Goal: Task Accomplishment & Management: Manage account settings

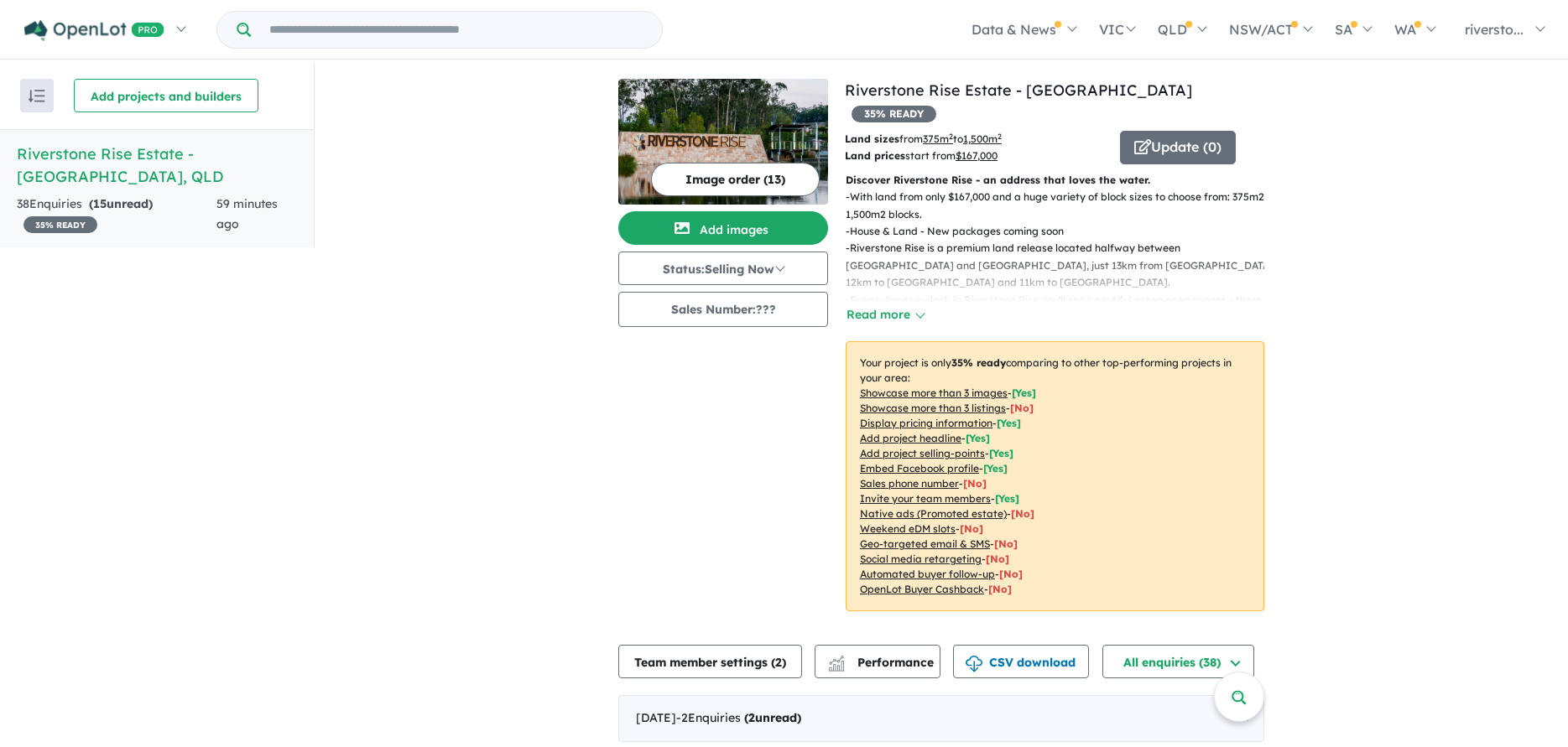
scroll to position [419, 0]
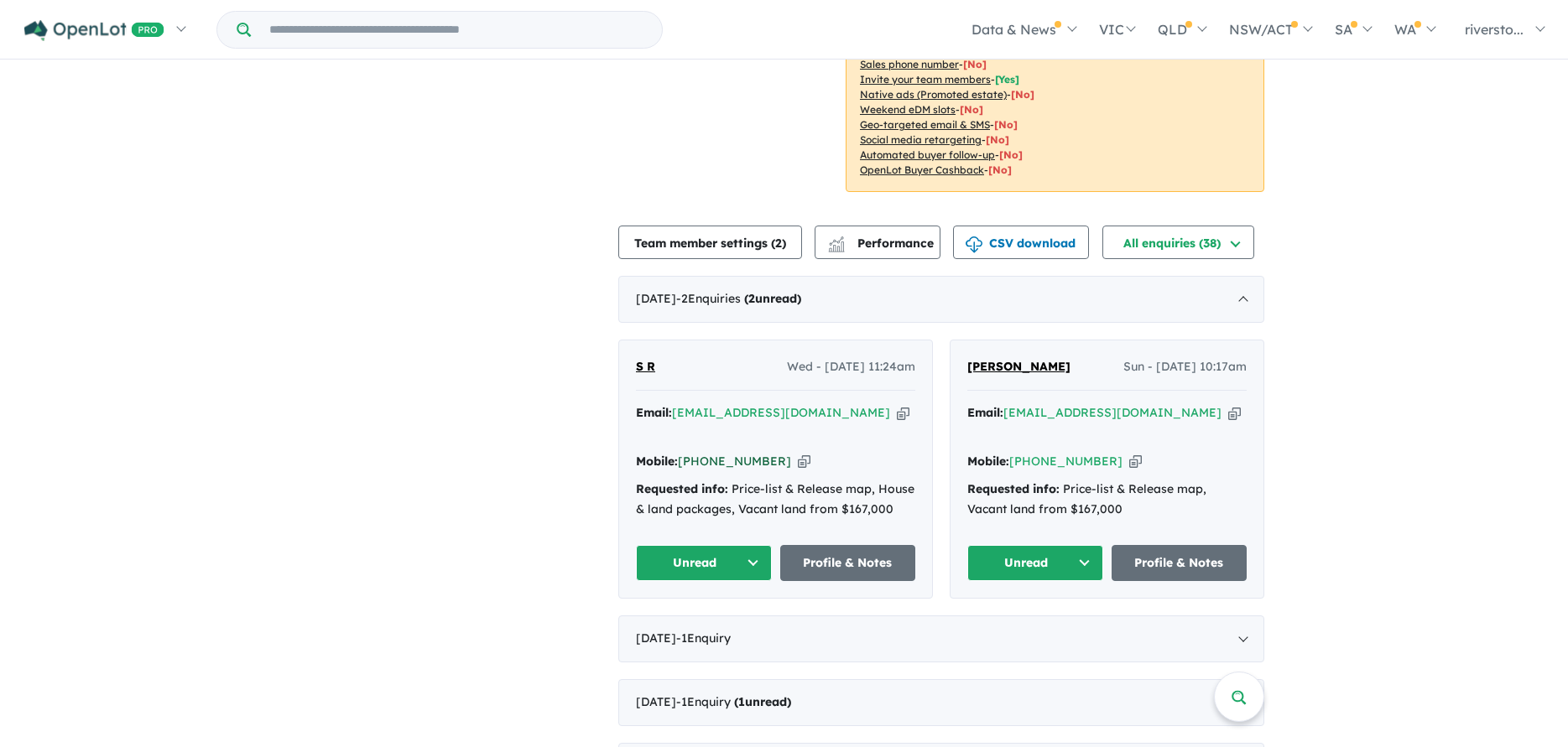
click at [734, 454] on link "[PHONE_NUMBER]" at bounding box center [734, 461] width 114 height 15
drag, startPoint x: 727, startPoint y: 419, endPoint x: 512, endPoint y: 528, distance: 241.1
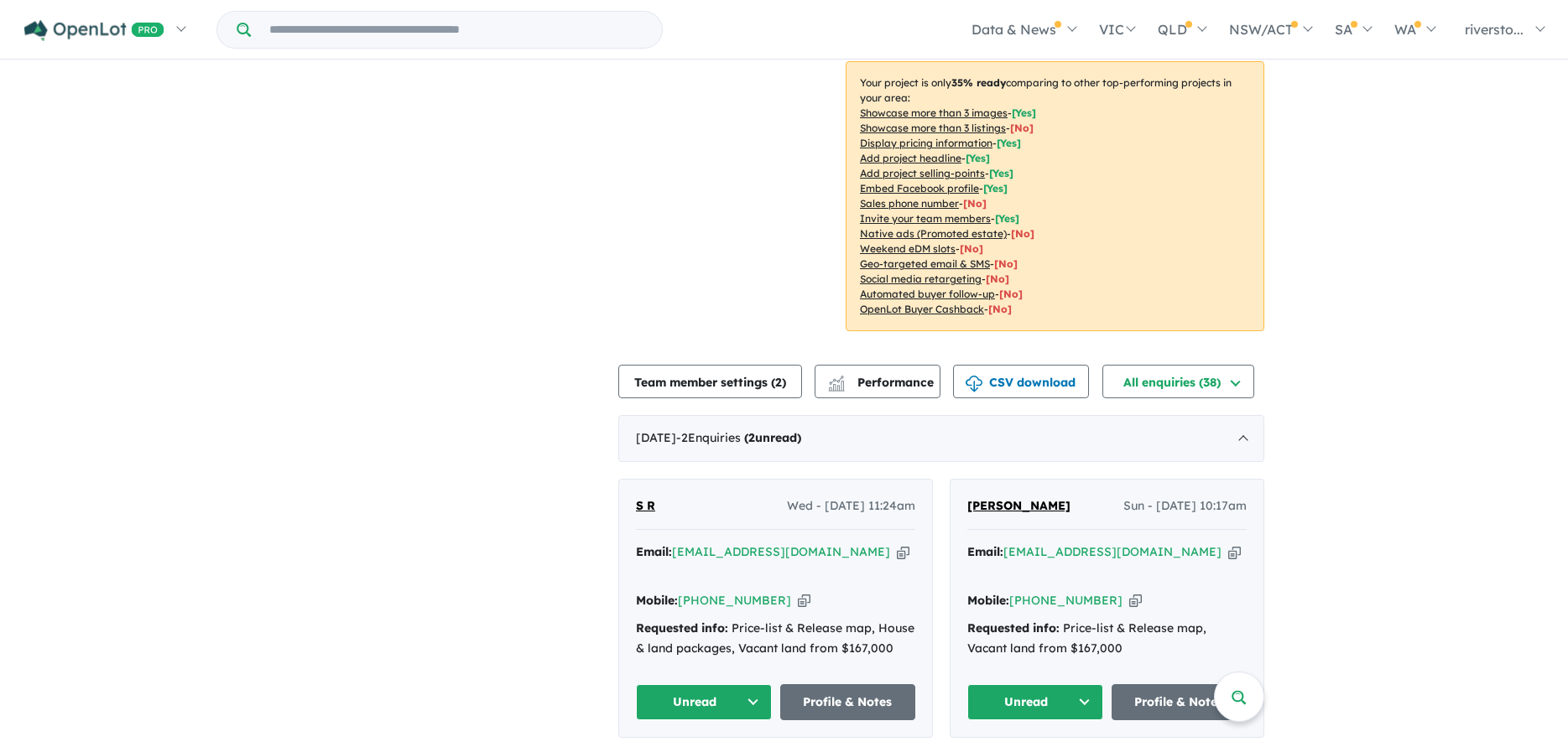
scroll to position [251, 0]
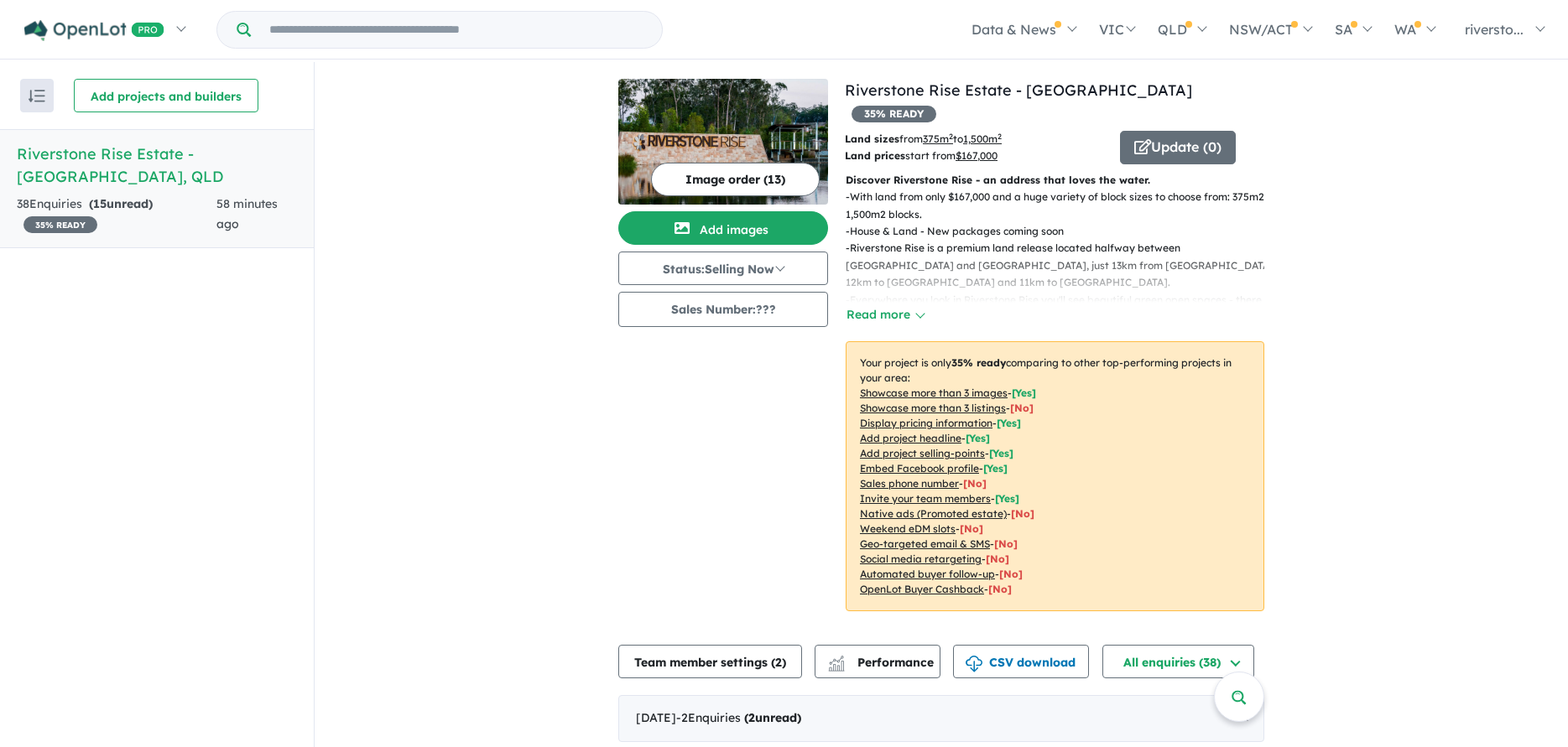
click at [141, 200] on strong "( 15 unread)" at bounding box center [121, 204] width 64 height 15
click at [147, 203] on strong "( 15 unread)" at bounding box center [121, 204] width 64 height 15
click at [74, 224] on span "35 % READY" at bounding box center [60, 224] width 74 height 17
click at [129, 203] on strong "( 15 unread)" at bounding box center [121, 204] width 64 height 15
click at [42, 205] on div "38 Enquir ies ( 15 unread) 35 % READY" at bounding box center [117, 214] width 200 height 41
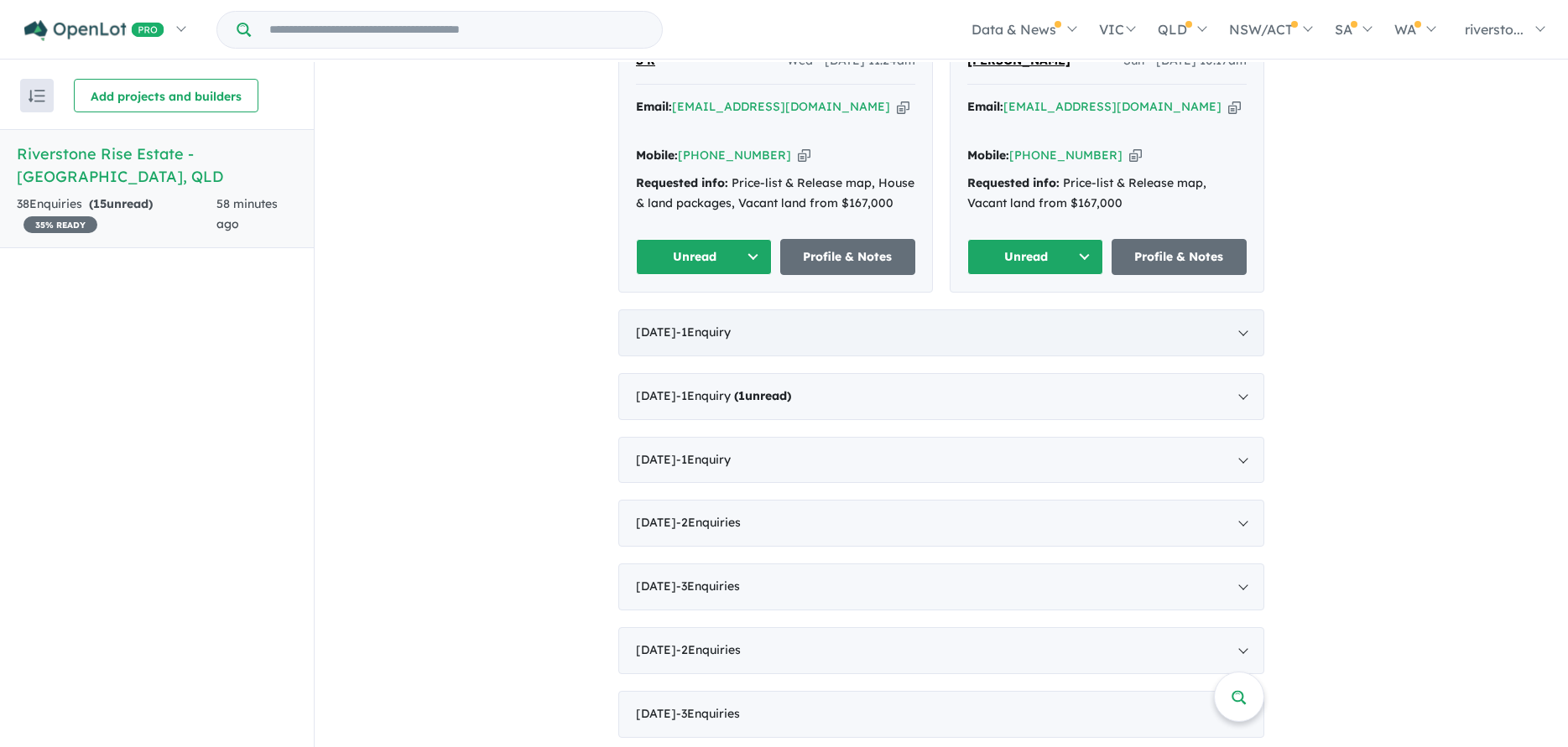
scroll to position [588, 0]
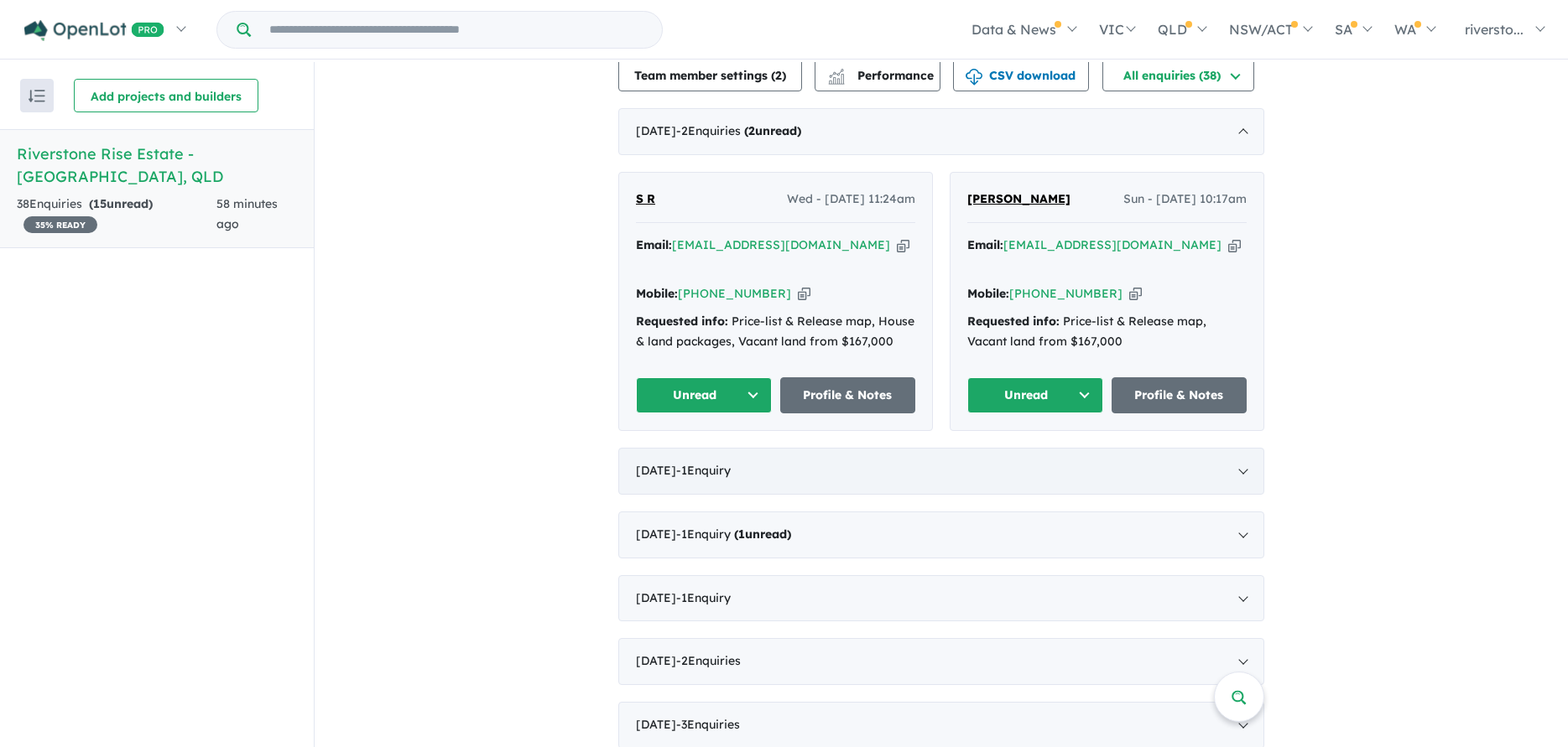
click at [1238, 448] on div "June 2025 - 1 Enquir y ( 0 unread)" at bounding box center [941, 471] width 646 height 47
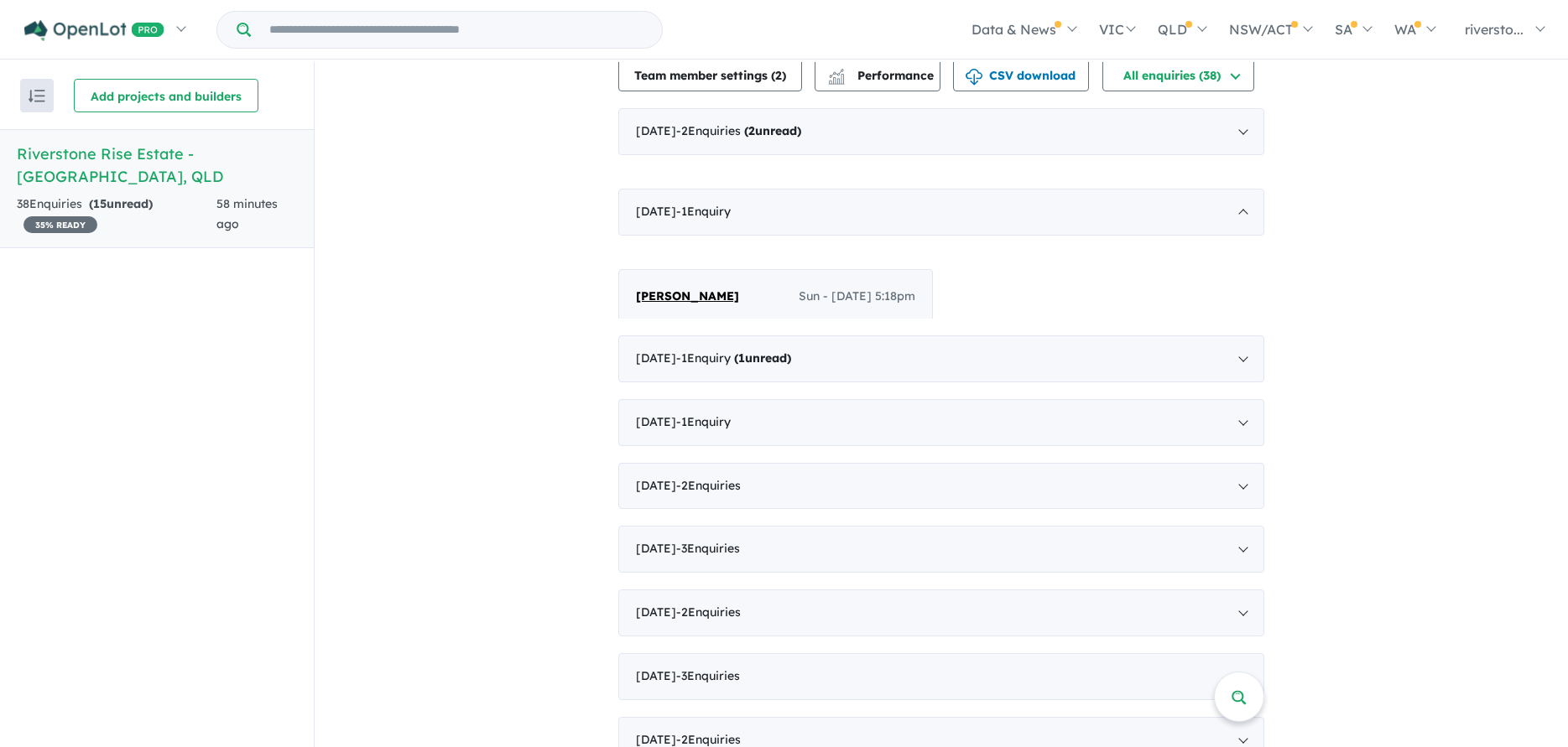
scroll to position [3, 0]
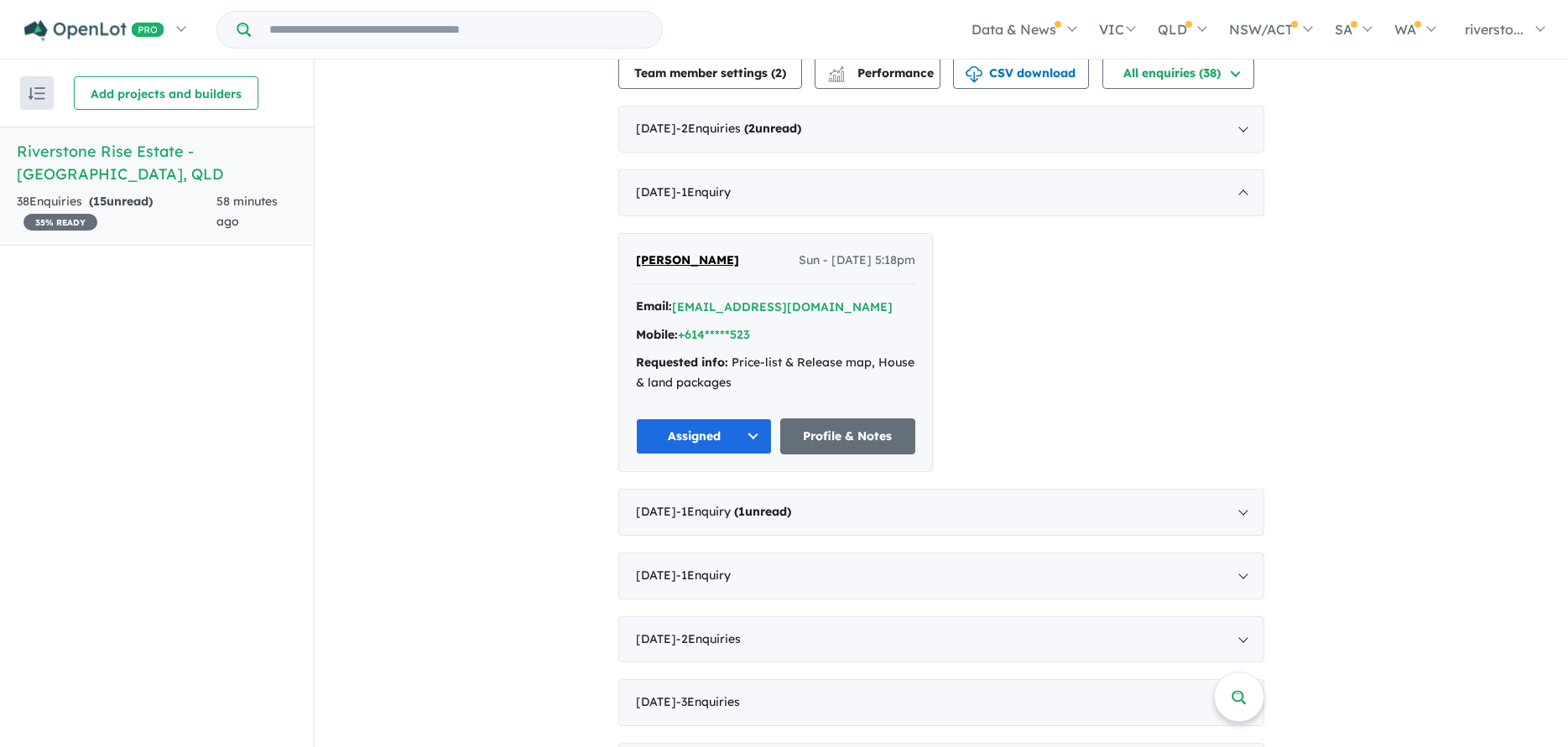
click at [1062, 370] on div "Alicia Porteus Sun - 15/06/2025, 5:18pm Email: *****@yahoo.com.au Mobile: +614*…" at bounding box center [941, 352] width 646 height 239
click at [694, 419] on button "Assigned" at bounding box center [704, 437] width 136 height 36
click at [686, 498] on button "Assigned" at bounding box center [710, 515] width 146 height 39
click at [1044, 391] on div "Alicia Porteus Sun - 15/06/2025, 5:18pm Email: *****@yahoo.com.au Mobile: +614*…" at bounding box center [941, 352] width 646 height 239
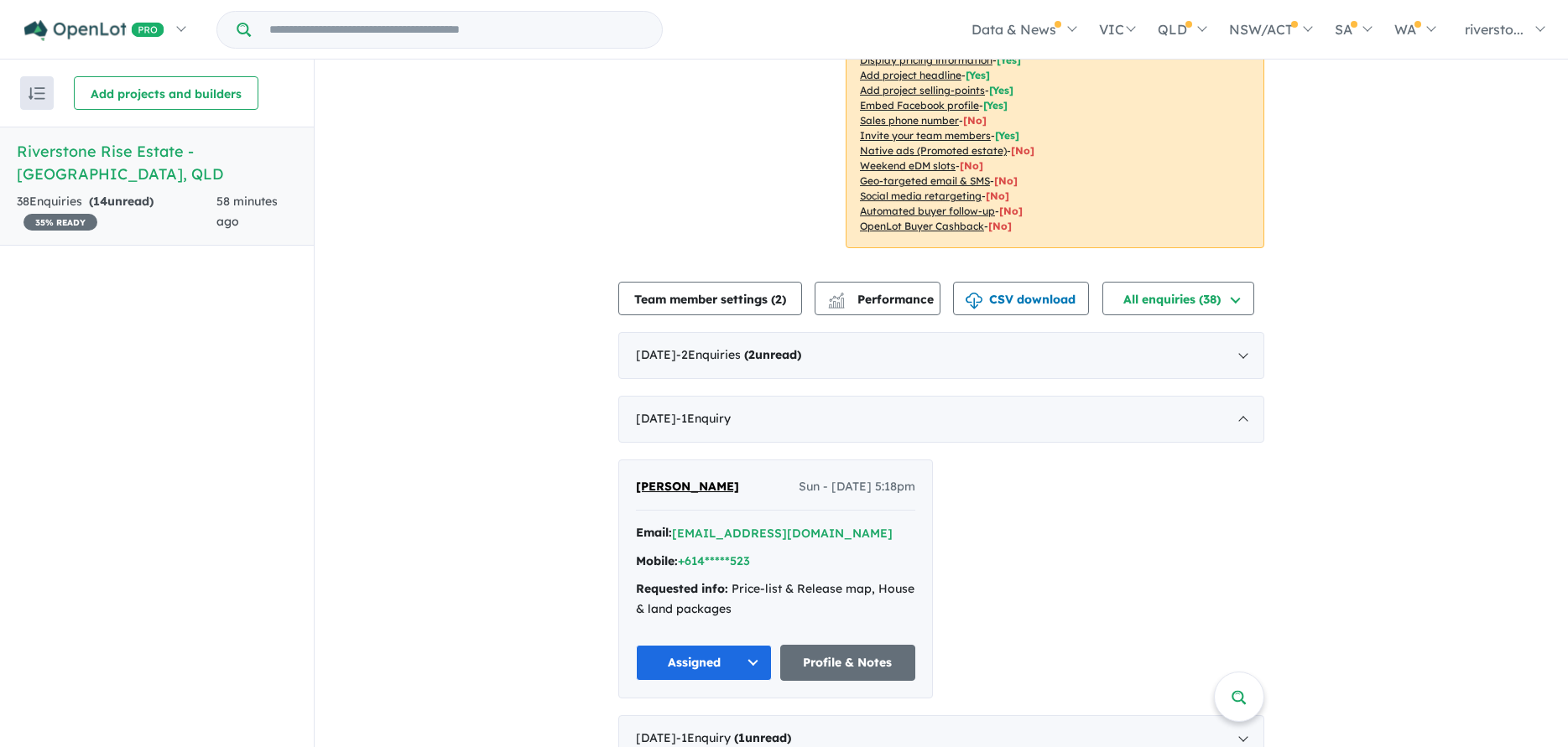
scroll to position [168, 0]
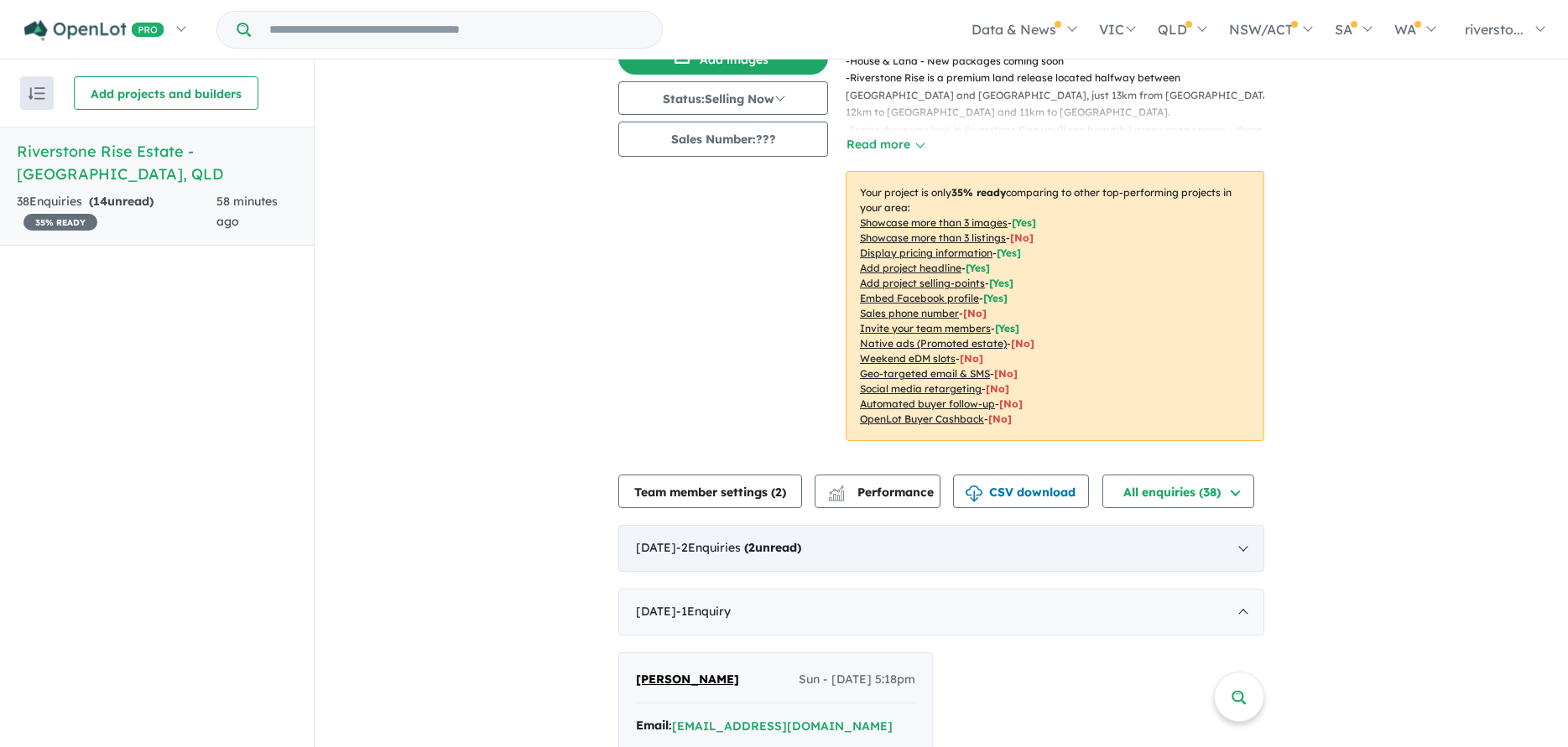
click at [1235, 525] on div "September 2025 - 2 Enquir ies ( 2 unread)" at bounding box center [941, 549] width 646 height 47
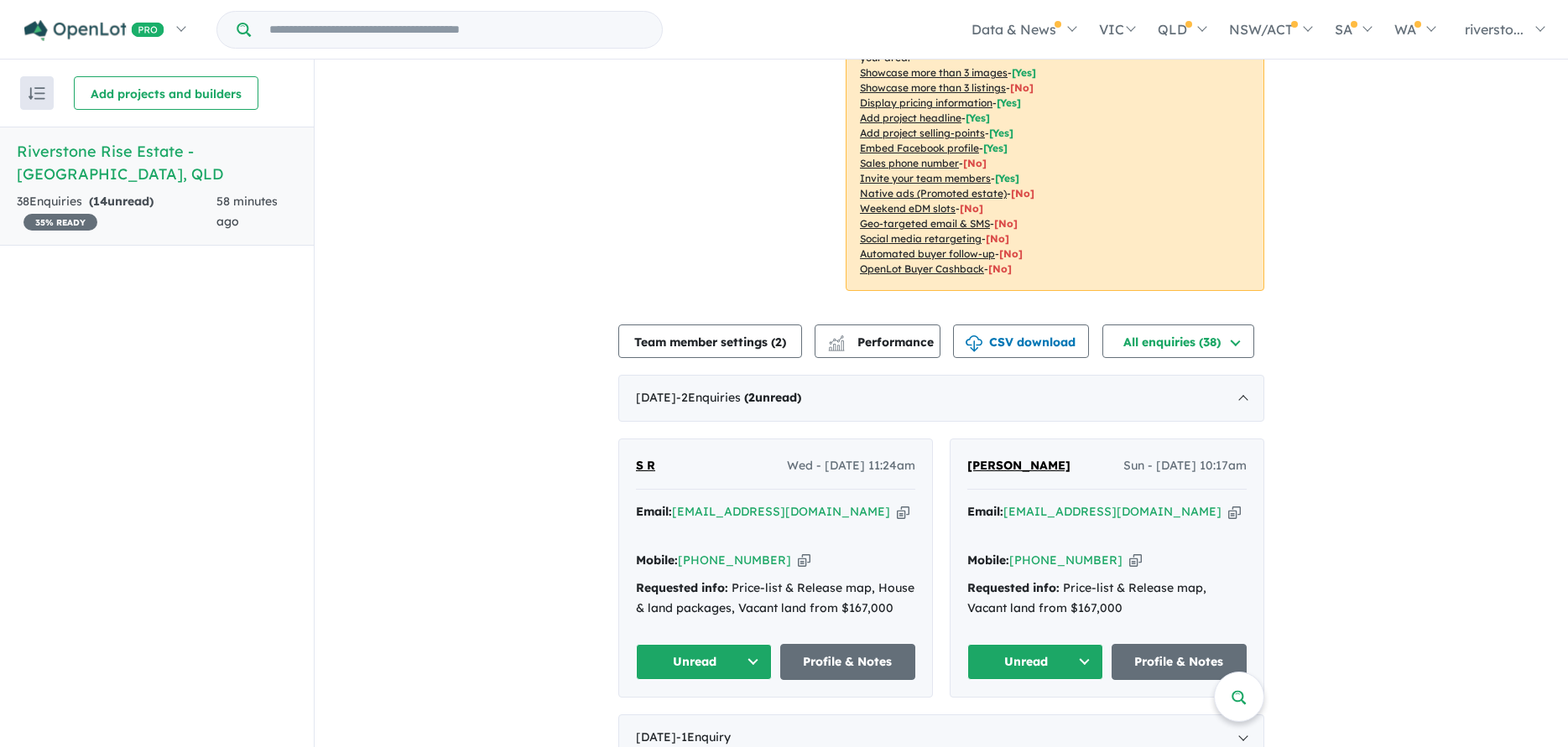
scroll to position [588, 0]
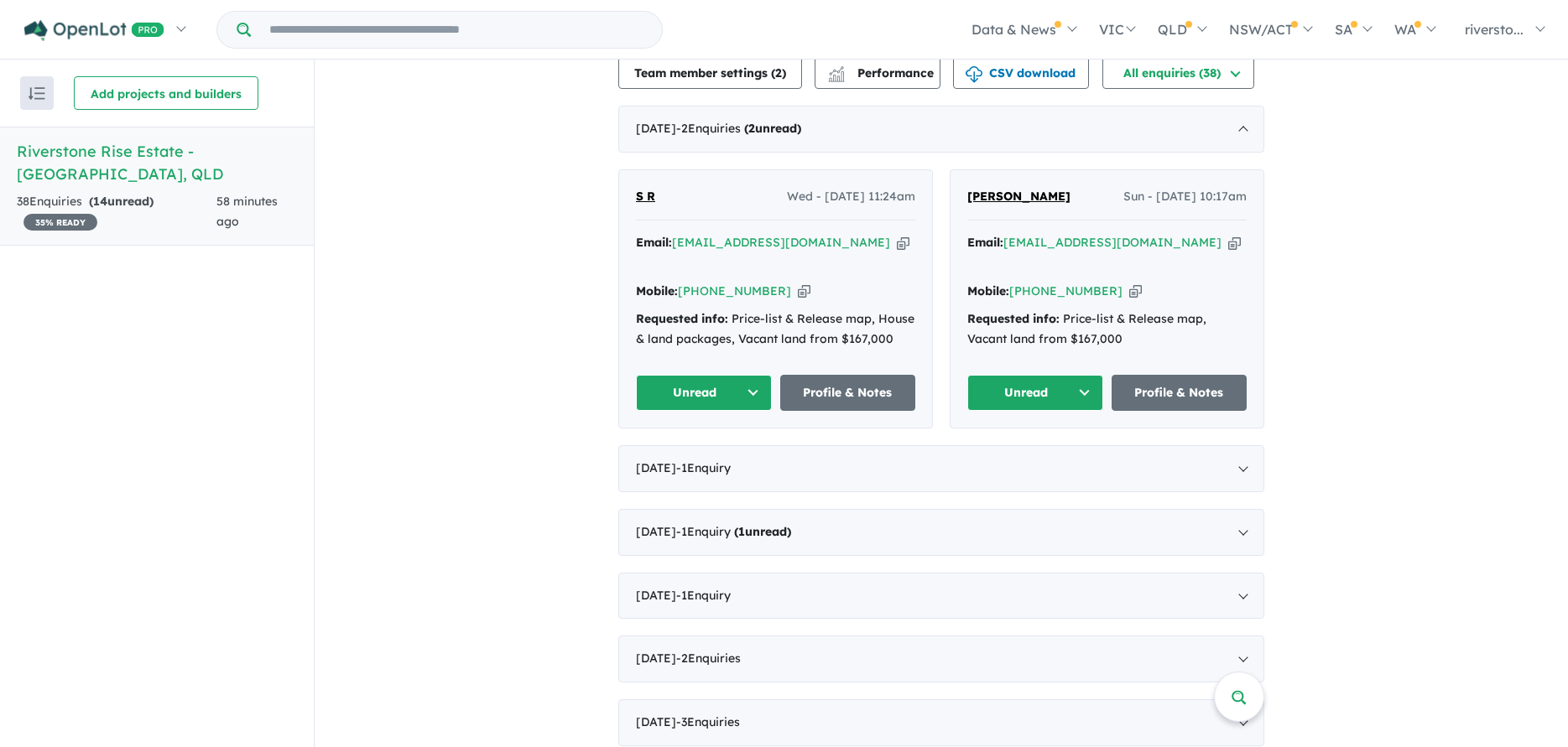
click at [697, 375] on button "Unread" at bounding box center [704, 393] width 136 height 36
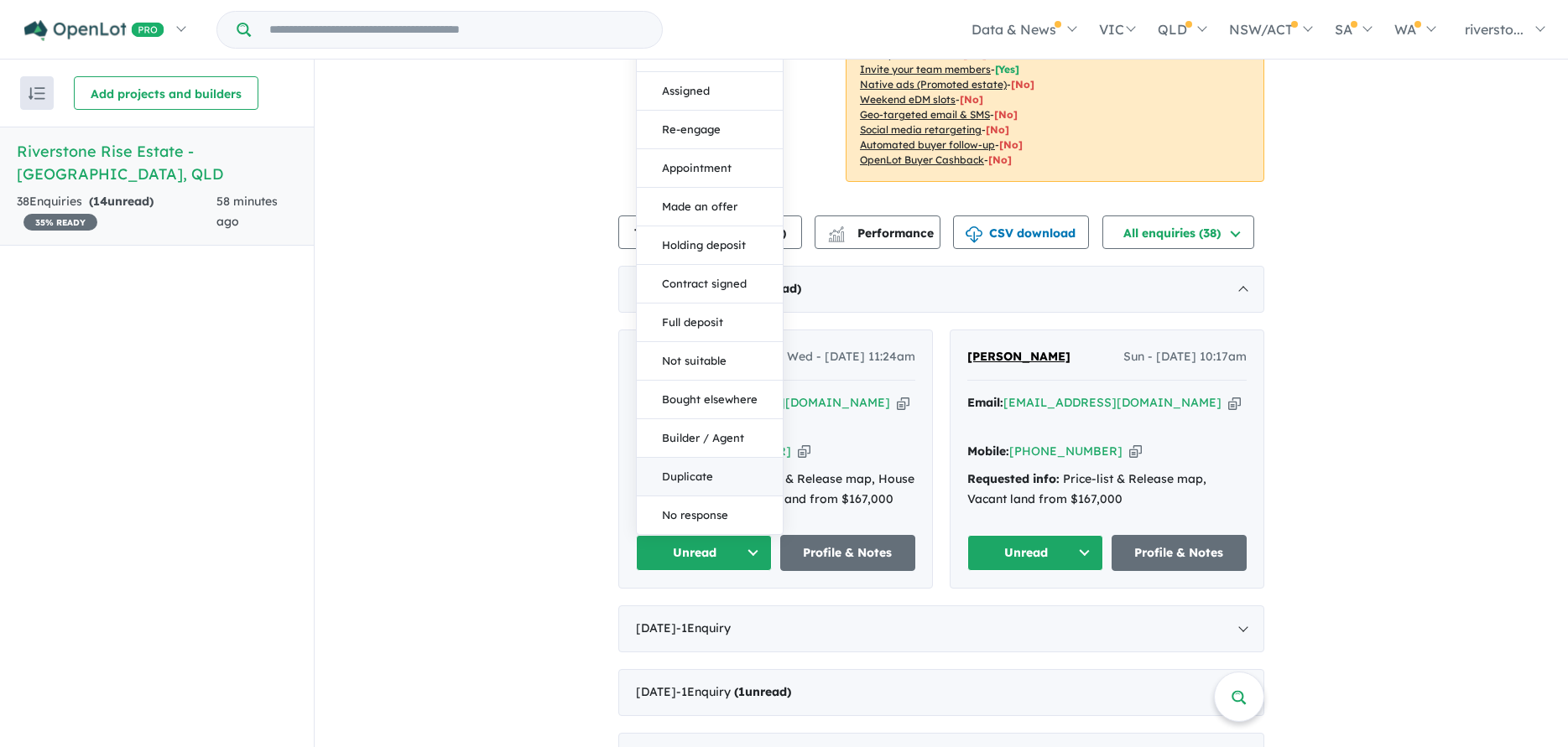
scroll to position [168, 0]
